Goal: Find specific page/section

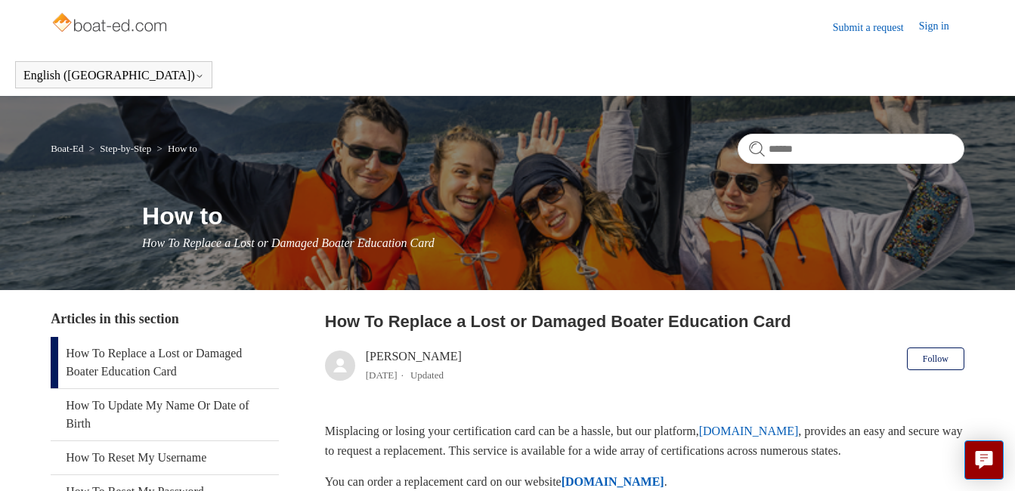
click at [867, 23] on link "Submit a request" at bounding box center [876, 28] width 86 height 16
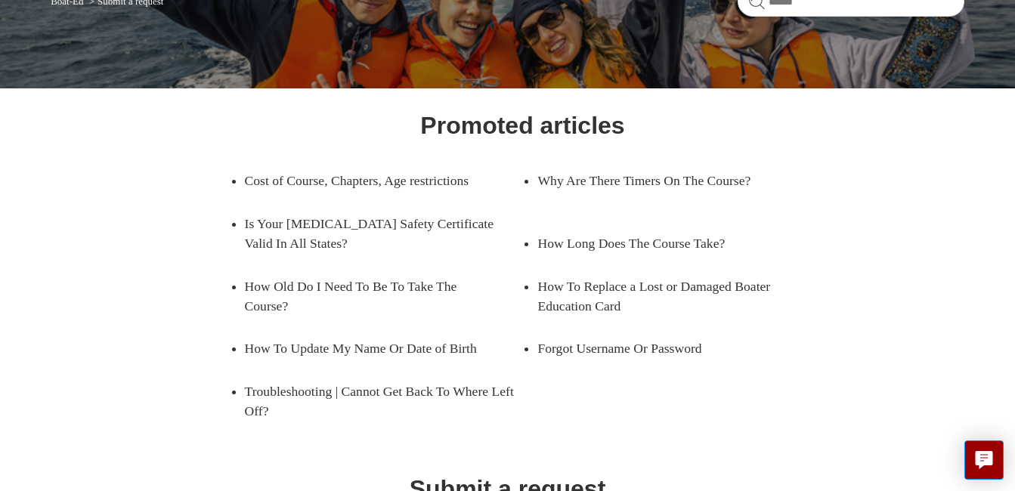
scroll to position [153, 0]
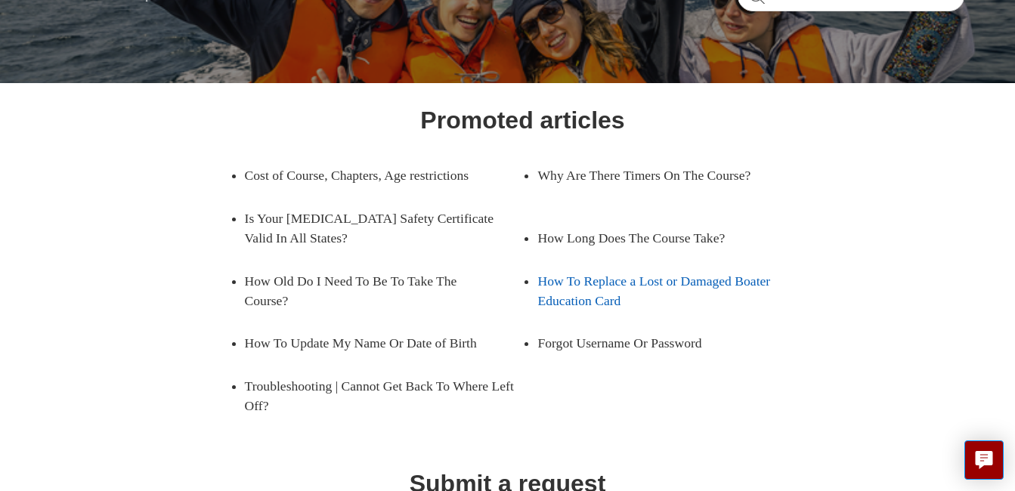
click at [565, 286] on link "How To Replace a Lost or Damaged Boater Education Card" at bounding box center [676, 291] width 278 height 63
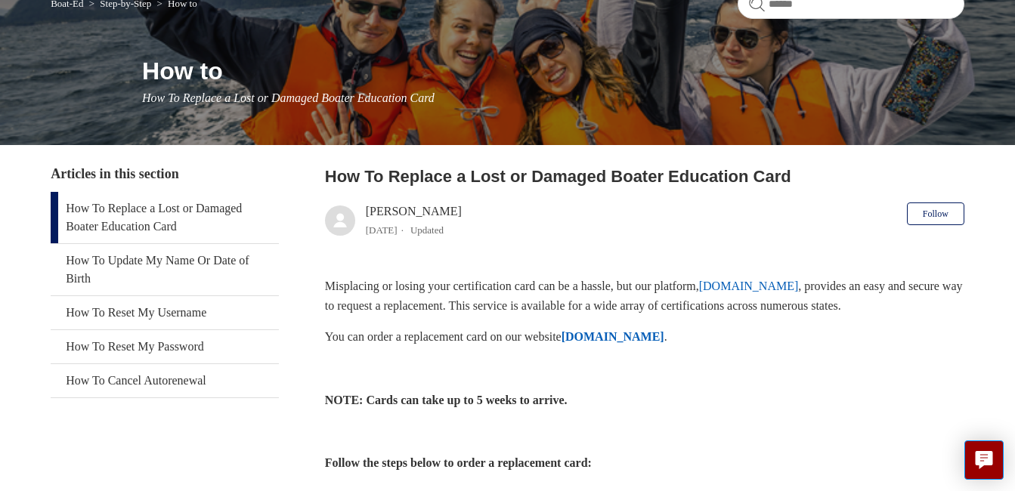
scroll to position [153, 0]
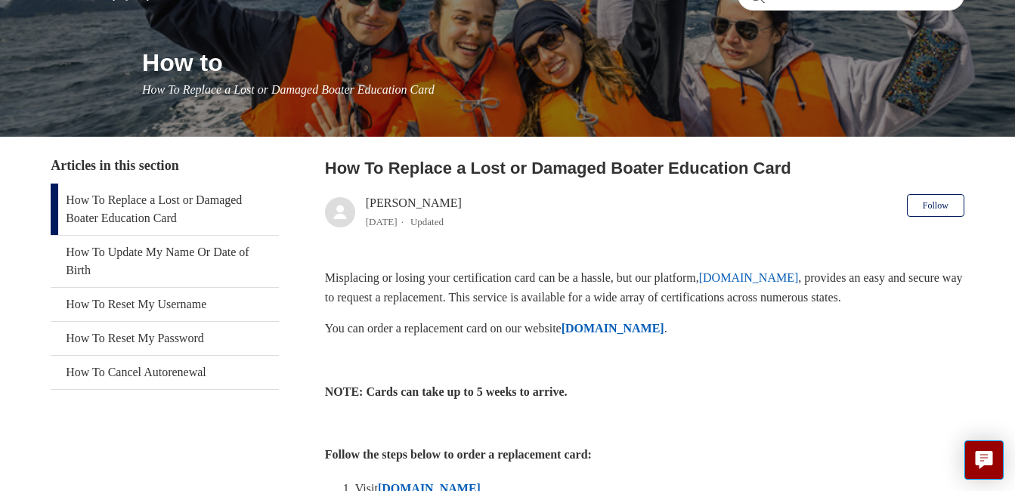
click at [781, 278] on link "ilostmycard.com" at bounding box center [749, 277] width 100 height 13
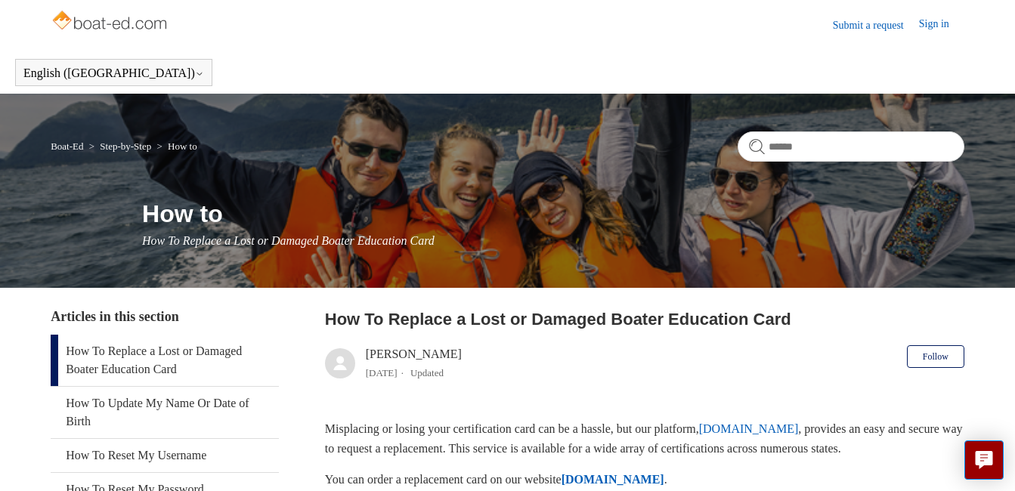
scroll to position [0, 0]
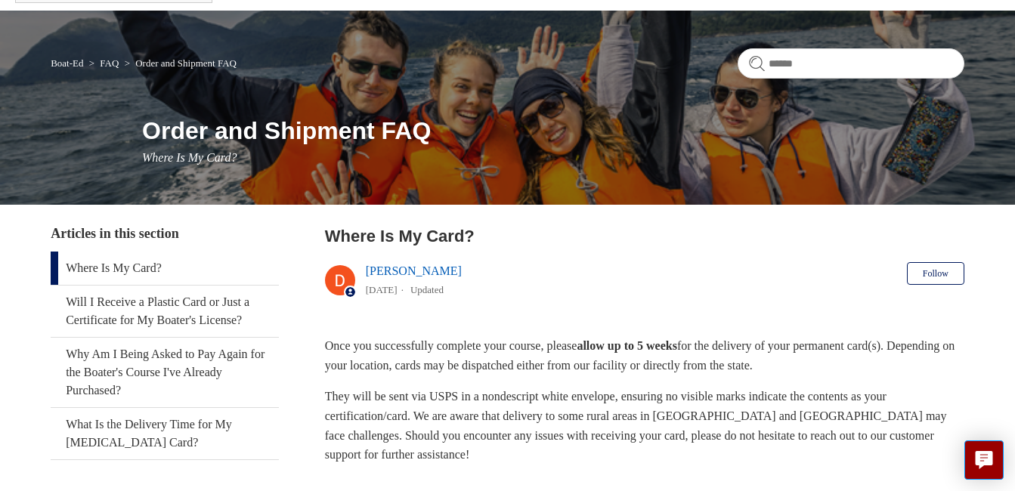
scroll to position [85, 0]
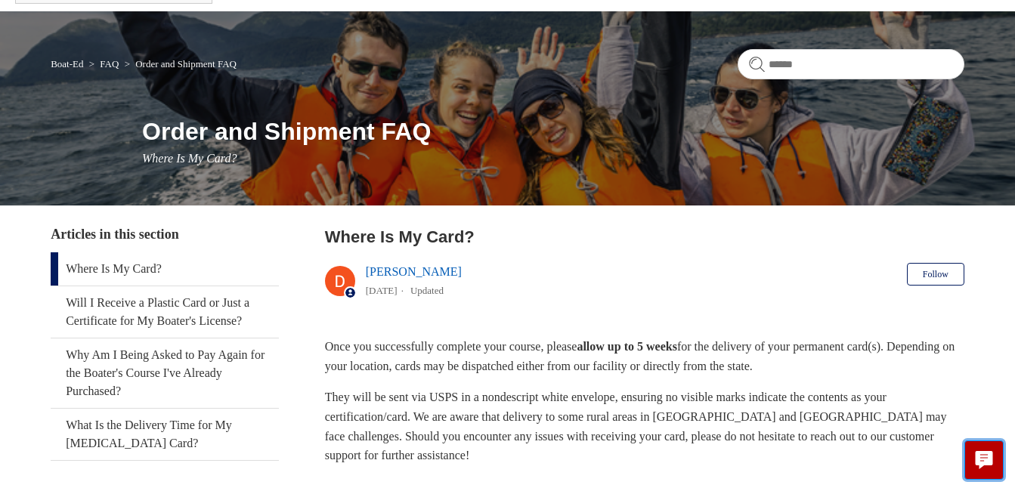
click at [966, 457] on button "Live chat" at bounding box center [983, 459] width 39 height 39
